Goal: Transaction & Acquisition: Book appointment/travel/reservation

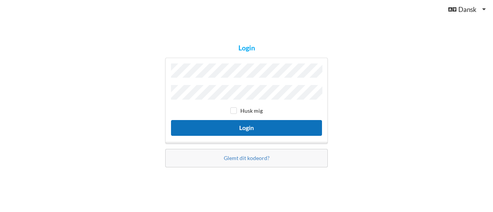
click at [257, 128] on button "Login" at bounding box center [246, 128] width 151 height 16
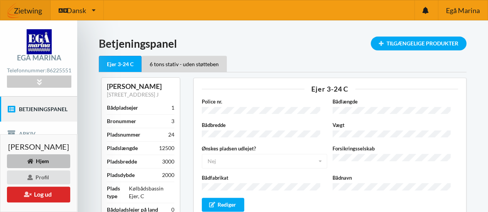
click at [37, 109] on link "Betjeningspanel" at bounding box center [38, 109] width 77 height 25
click at [424, 45] on div "Tilgængelige Produkter" at bounding box center [418, 44] width 96 height 14
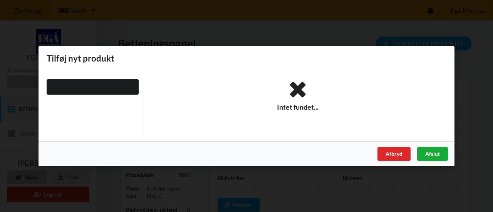
click at [435, 153] on div "Afslut" at bounding box center [432, 154] width 31 height 14
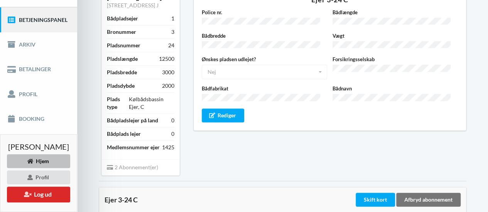
scroll to position [77, 0]
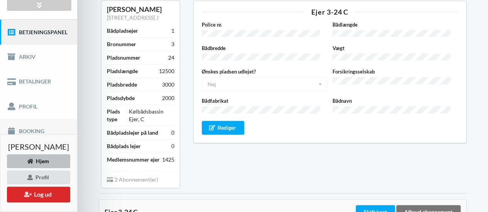
click at [29, 127] on link "Booking" at bounding box center [38, 131] width 77 height 25
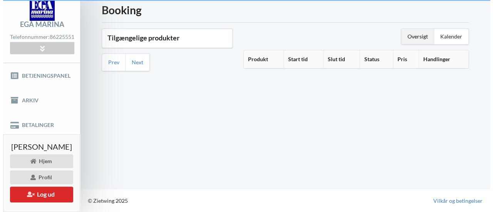
scroll to position [33, 0]
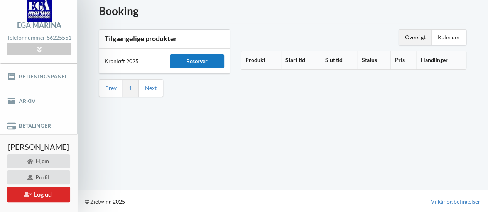
click at [210, 62] on div "Reserver" at bounding box center [197, 61] width 54 height 14
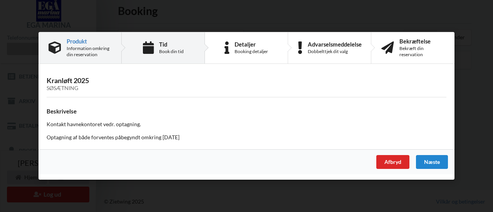
click at [166, 53] on div "Book din tid" at bounding box center [171, 52] width 25 height 6
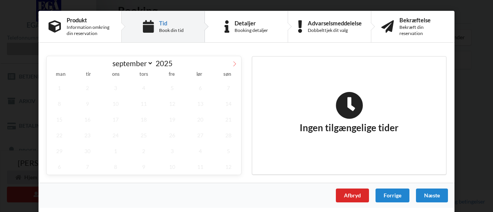
click at [234, 62] on icon at bounding box center [234, 63] width 5 height 5
select select "9"
click at [170, 118] on span "17" at bounding box center [172, 120] width 25 height 16
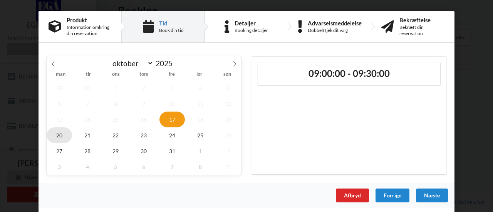
click at [59, 135] on span "20" at bounding box center [59, 136] width 25 height 16
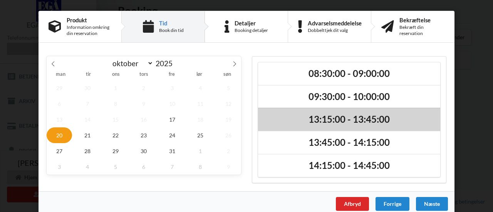
click at [321, 119] on h2 "13:15:00 - 13:45:00" at bounding box center [350, 120] width 172 height 12
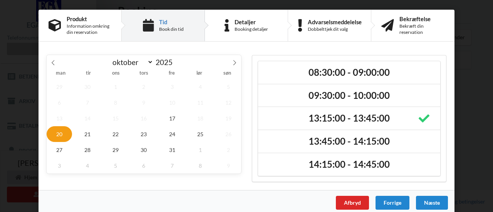
scroll to position [0, 0]
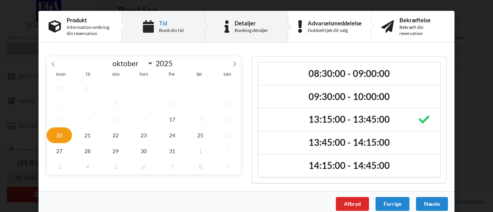
click at [251, 29] on div "Booking detaljer" at bounding box center [252, 30] width 34 height 6
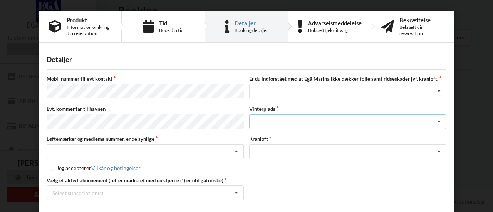
click at [438, 118] on icon at bounding box center [440, 122] width 12 height 14
click at [235, 149] on icon at bounding box center [237, 152] width 12 height 14
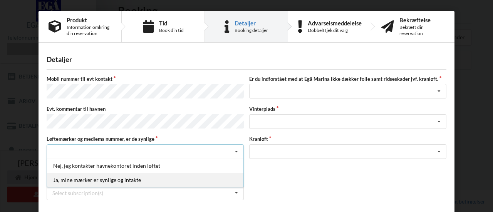
click at [105, 175] on div "Ja, mine mærker er synlige og intakte" at bounding box center [145, 180] width 197 height 14
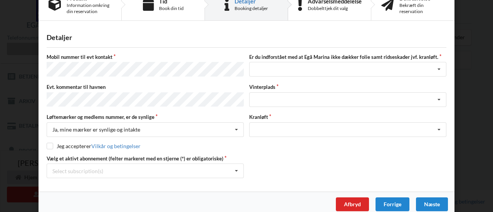
scroll to position [29, 0]
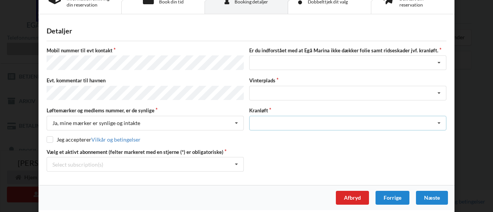
click at [436, 121] on icon at bounding box center [440, 123] width 12 height 14
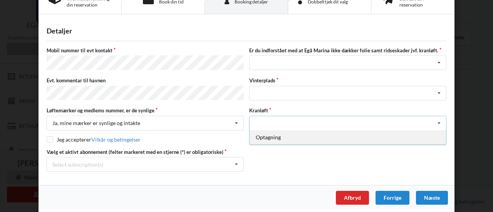
click at [433, 130] on div "Optagning" at bounding box center [348, 137] width 197 height 14
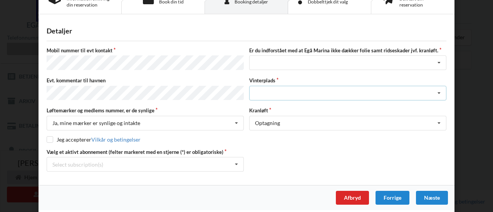
click at [438, 89] on icon at bounding box center [440, 93] width 12 height 14
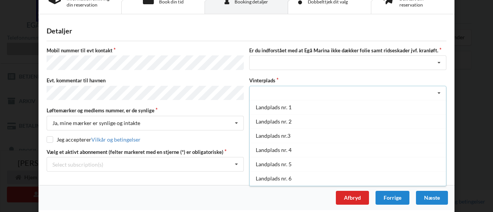
click at [209, 194] on div "Afbryd Forrige [GEOGRAPHIC_DATA]" at bounding box center [247, 197] width 416 height 25
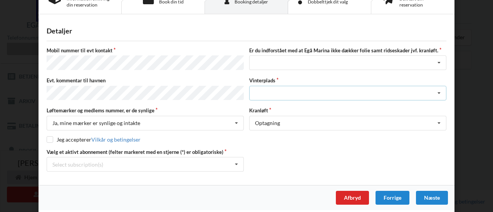
click at [439, 93] on icon at bounding box center [440, 93] width 12 height 14
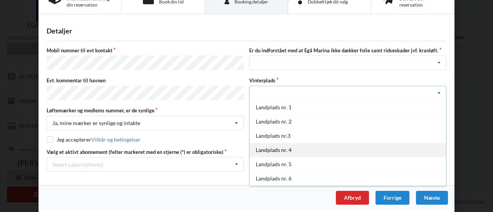
click at [290, 151] on div "Landplads nr. 4" at bounding box center [348, 150] width 197 height 14
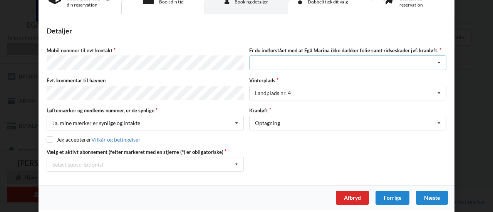
click at [438, 61] on icon at bounding box center [440, 63] width 12 height 14
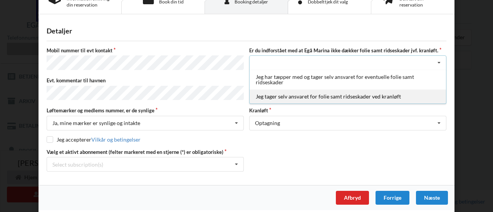
click at [382, 97] on div "Jeg tager selv ansvaret for folie samt ridseskader ved kranløft" at bounding box center [348, 96] width 197 height 14
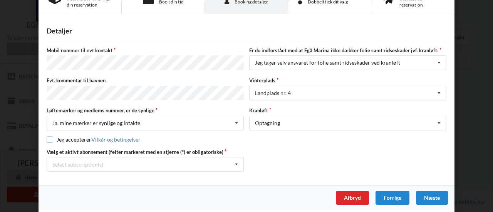
click at [47, 136] on input "checkbox" at bounding box center [50, 139] width 7 height 7
checkbox input "true"
click at [236, 161] on icon at bounding box center [237, 165] width 12 height 14
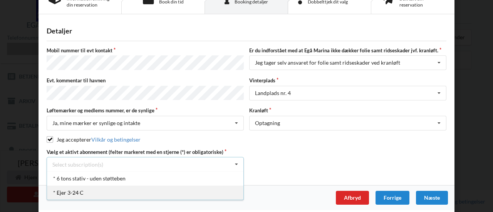
click at [75, 191] on div "* Ejer 3-24 C" at bounding box center [145, 193] width 197 height 14
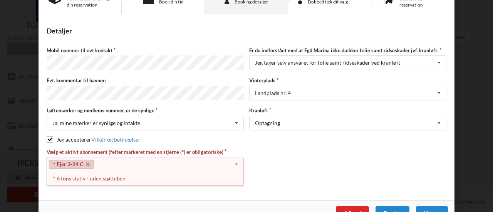
click at [236, 159] on icon at bounding box center [237, 165] width 12 height 14
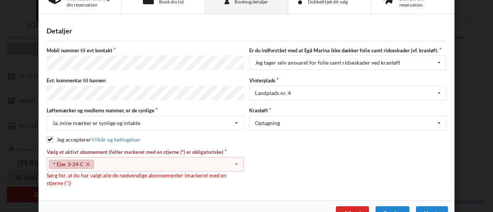
click at [234, 161] on icon at bounding box center [237, 165] width 12 height 14
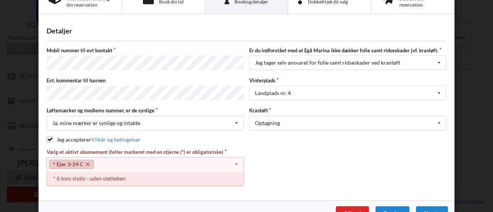
click at [79, 176] on div "* 6 tons stativ - uden støtteben" at bounding box center [145, 179] width 197 height 14
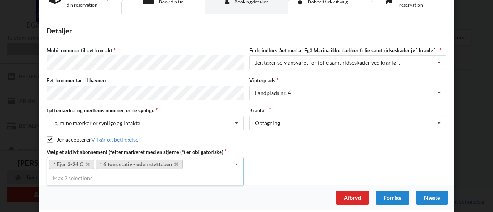
click at [166, 202] on div "Afbryd Forrige [GEOGRAPHIC_DATA]" at bounding box center [247, 197] width 416 height 25
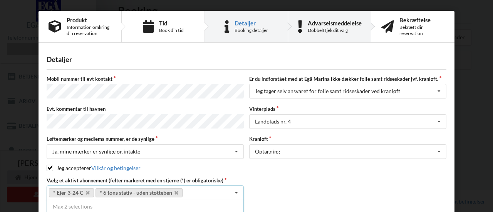
click at [327, 30] on div "Dobbelttjek dit valg" at bounding box center [335, 30] width 54 height 6
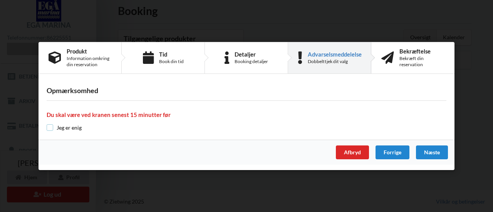
click at [49, 128] on input "checkbox" at bounding box center [50, 128] width 7 height 7
checkbox input "true"
click at [429, 154] on div "Næste" at bounding box center [432, 153] width 32 height 14
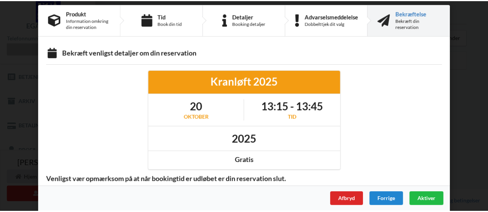
scroll to position [10, 0]
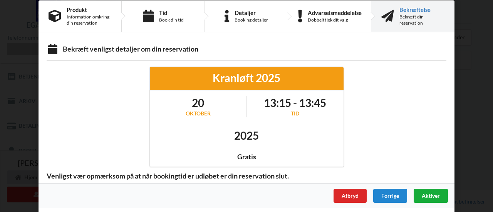
click at [428, 196] on span "Aktiver" at bounding box center [431, 196] width 18 height 7
